Goal: Information Seeking & Learning: Find specific fact

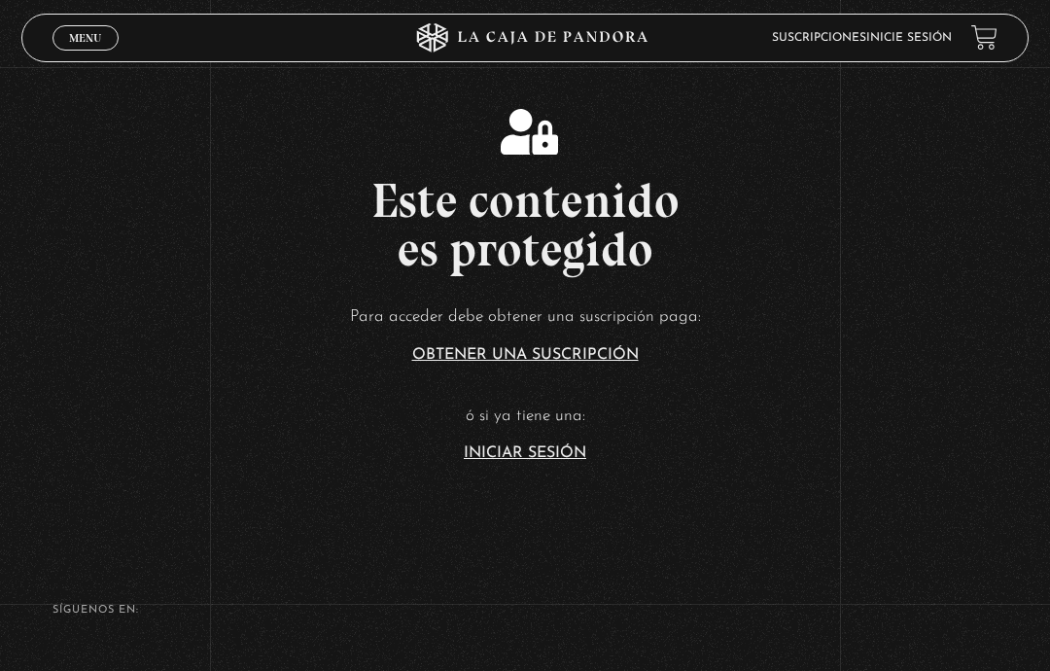
click at [568, 461] on link "Iniciar Sesión" at bounding box center [525, 453] width 123 height 16
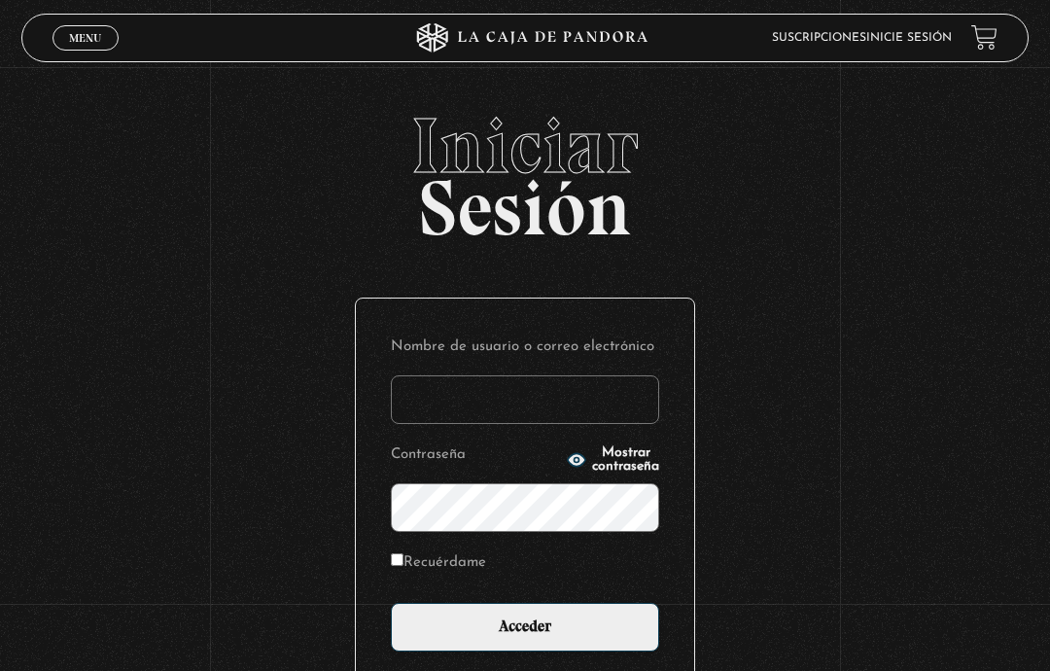
type input "maiterdj@gmail.com"
click at [518, 639] on input "Acceder" at bounding box center [525, 627] width 268 height 49
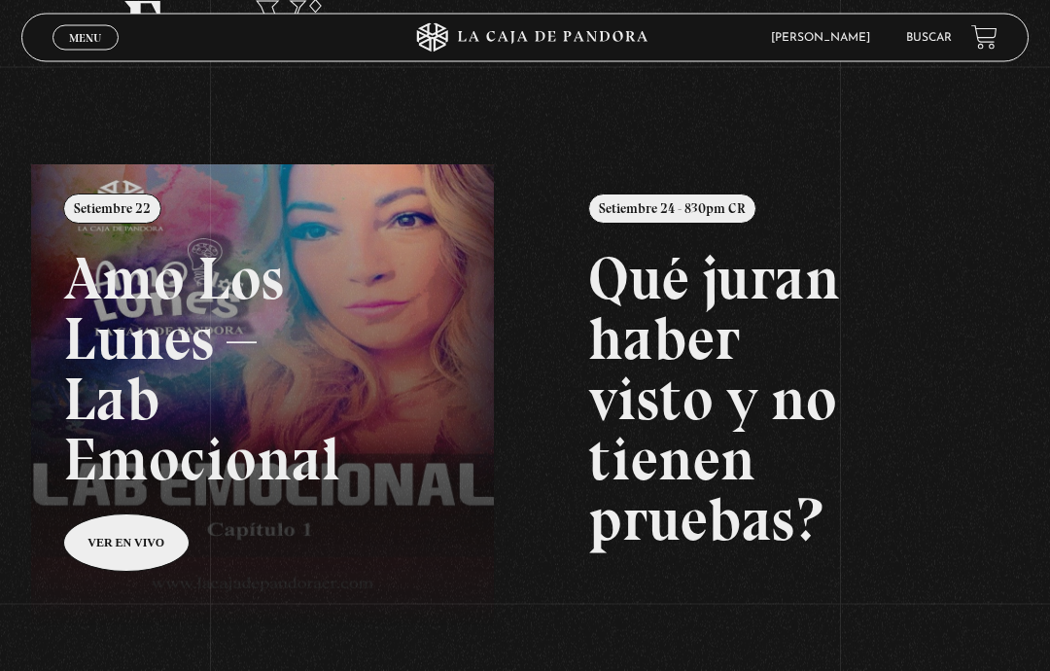
scroll to position [126, 0]
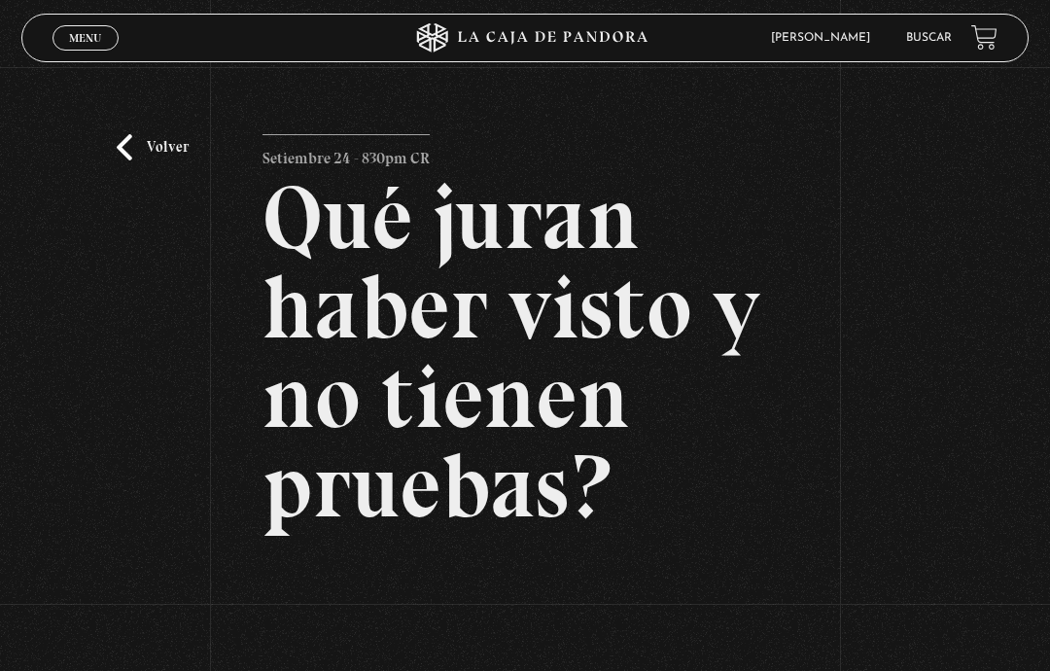
click at [163, 156] on link "Volver" at bounding box center [153, 147] width 72 height 26
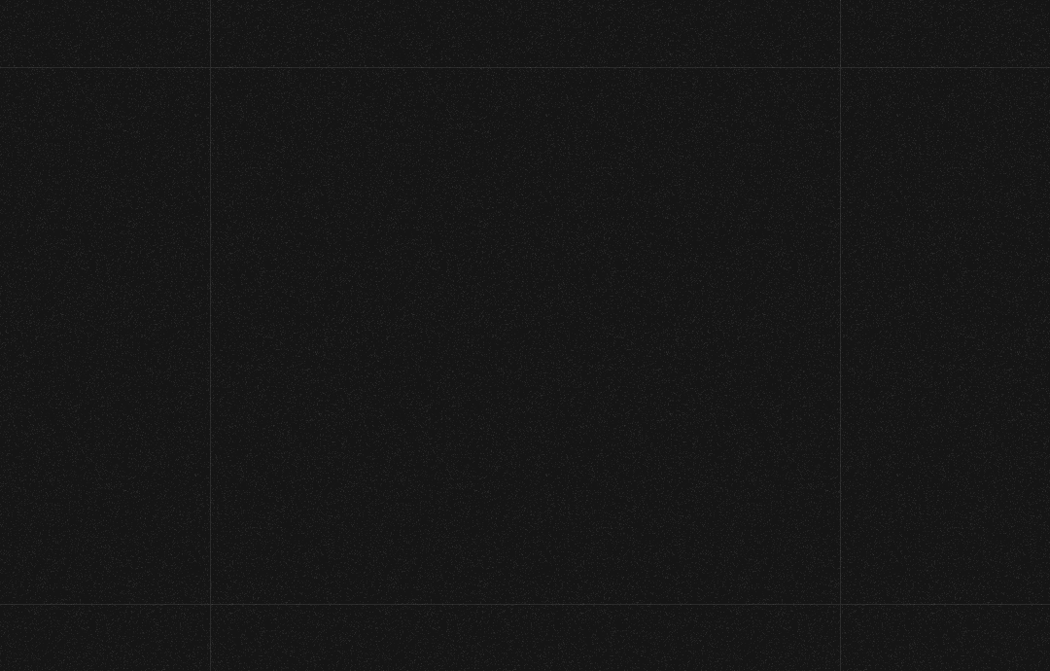
scroll to position [205, 0]
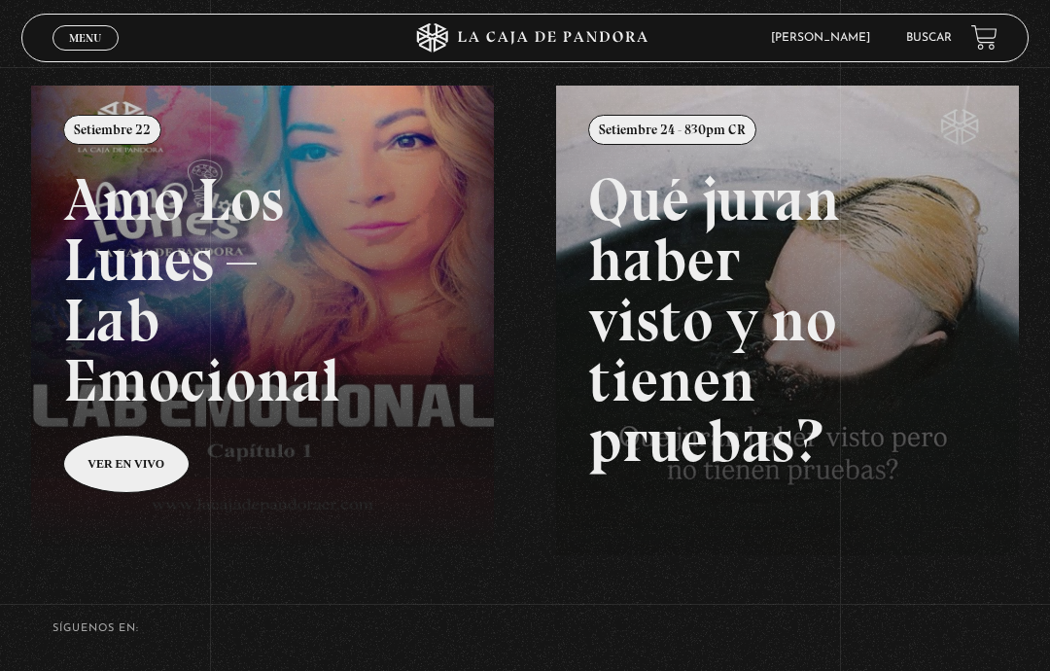
click at [930, 37] on link "Buscar" at bounding box center [929, 38] width 46 height 12
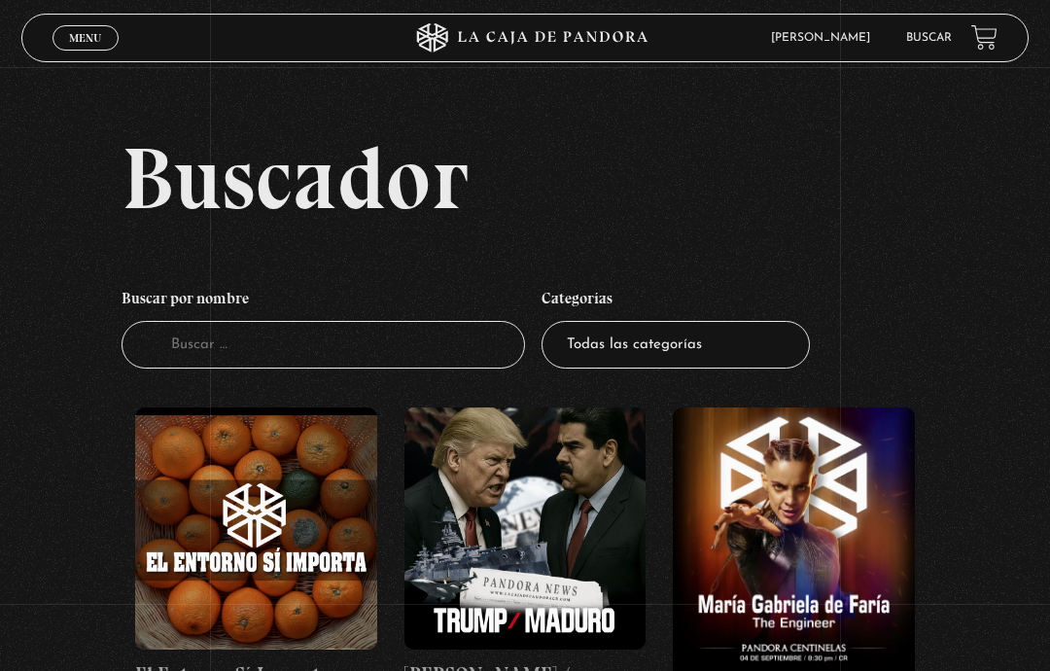
click at [299, 359] on input "Buscador" at bounding box center [323, 345] width 403 height 48
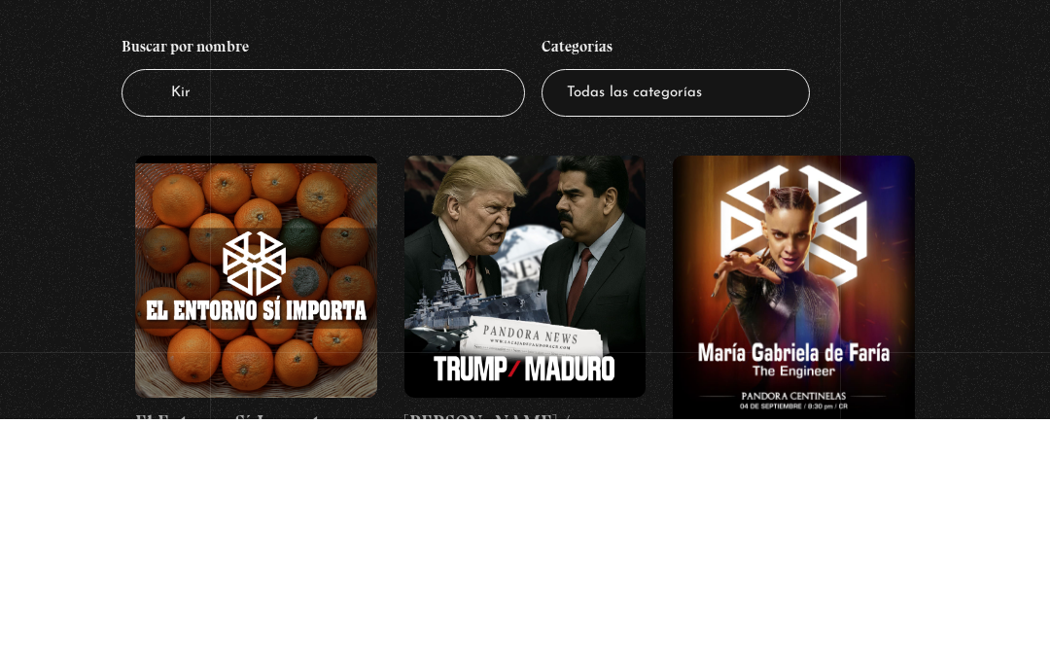
type input "[PERSON_NAME]"
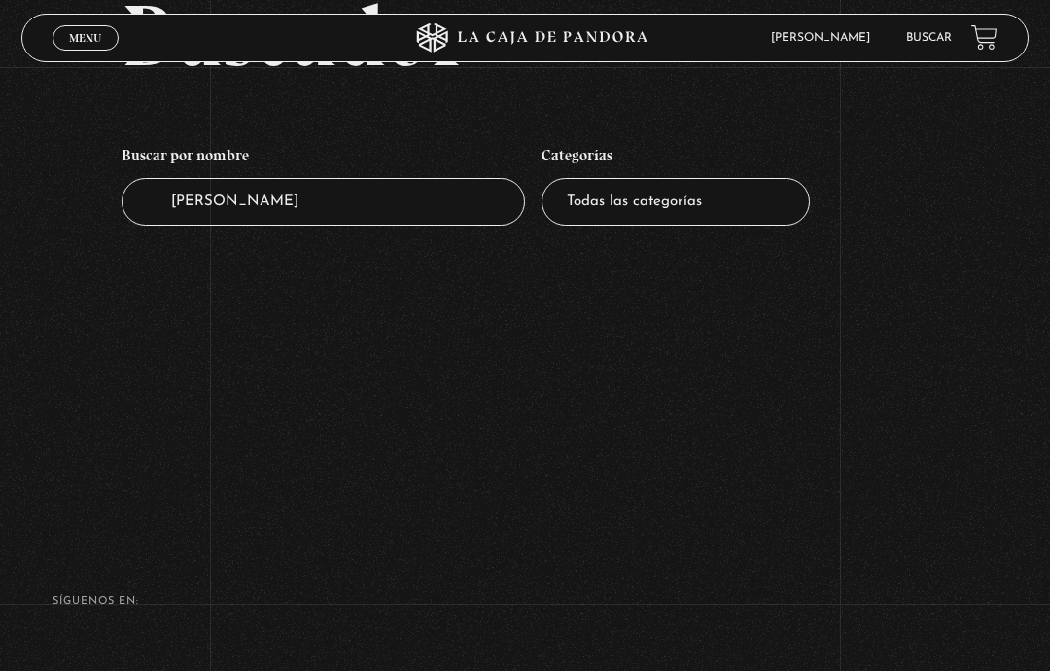
scroll to position [137, 0]
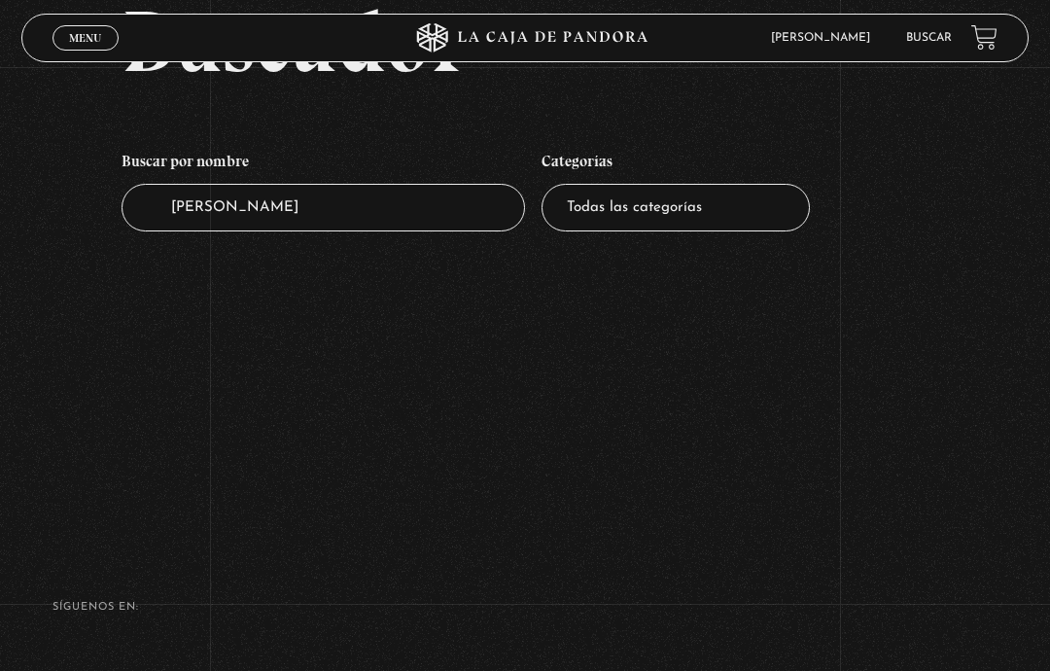
click at [631, 224] on select "Todas las categorías 11:11 Humanitario (1) Amo los [DATE] (3) Análisis de serie…" at bounding box center [676, 208] width 268 height 48
